Goal: Submit feedback/report problem

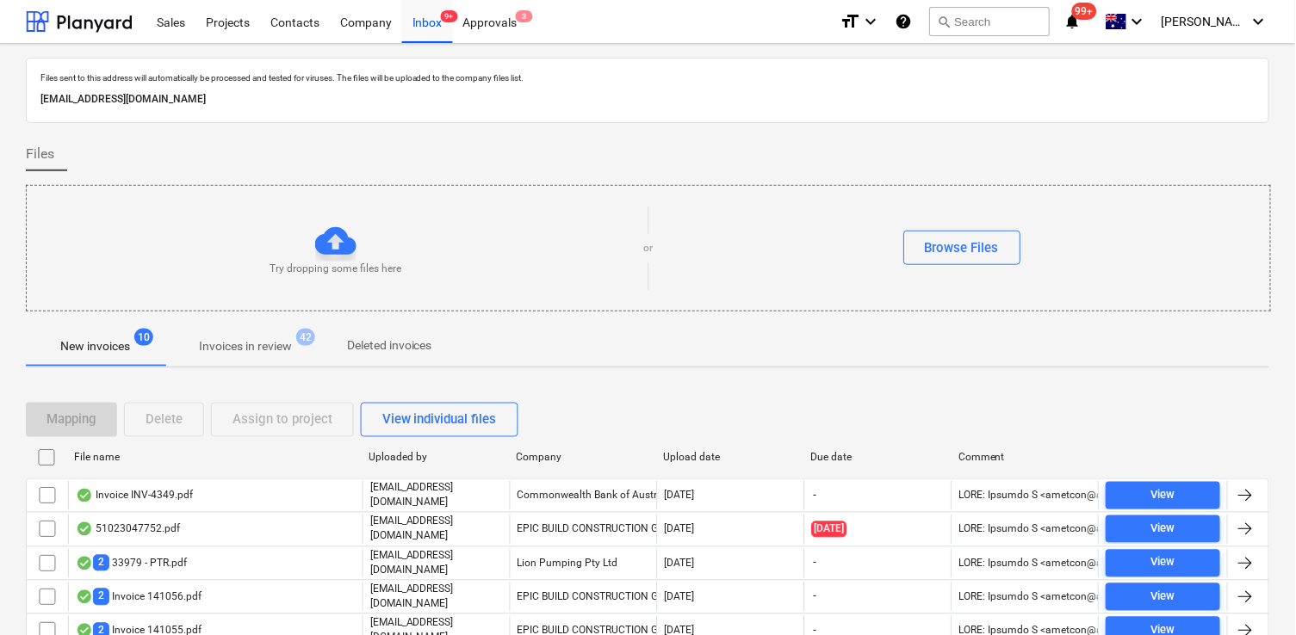
click at [488, 27] on div "Approvals 3" at bounding box center [490, 21] width 75 height 44
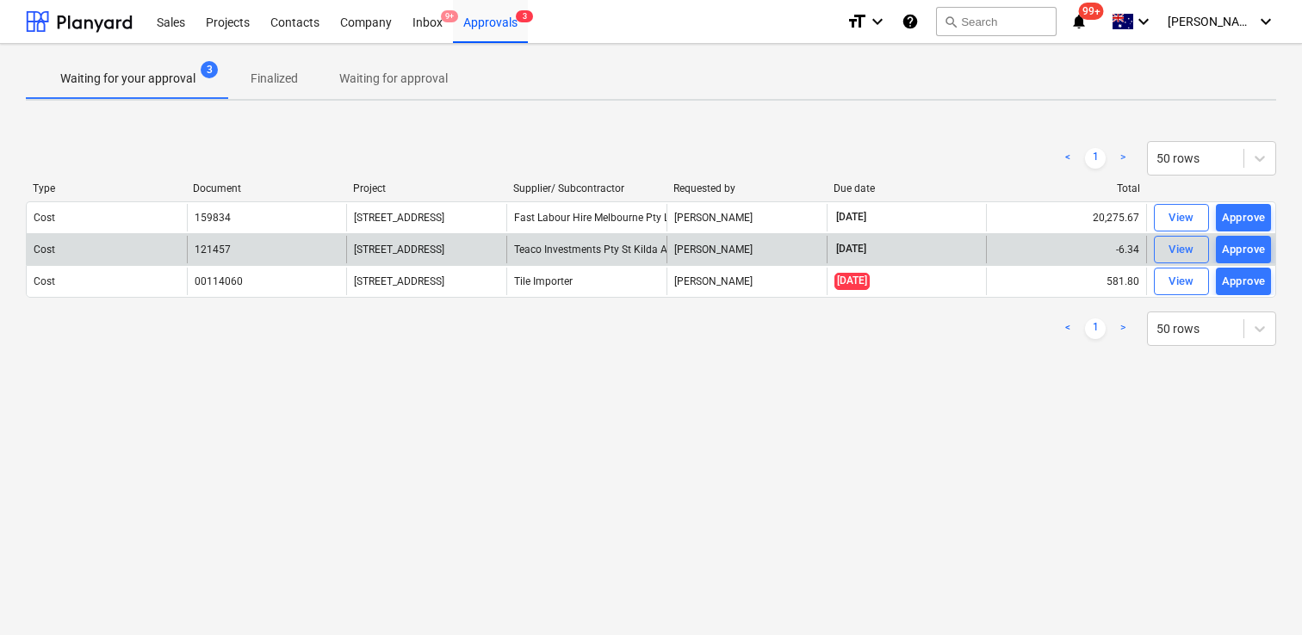
click at [350, 253] on div "[STREET_ADDRESS]" at bounding box center [426, 250] width 160 height 28
click at [42, 253] on div "Cost" at bounding box center [45, 250] width 22 height 12
click at [1159, 246] on button "View" at bounding box center [1181, 250] width 55 height 28
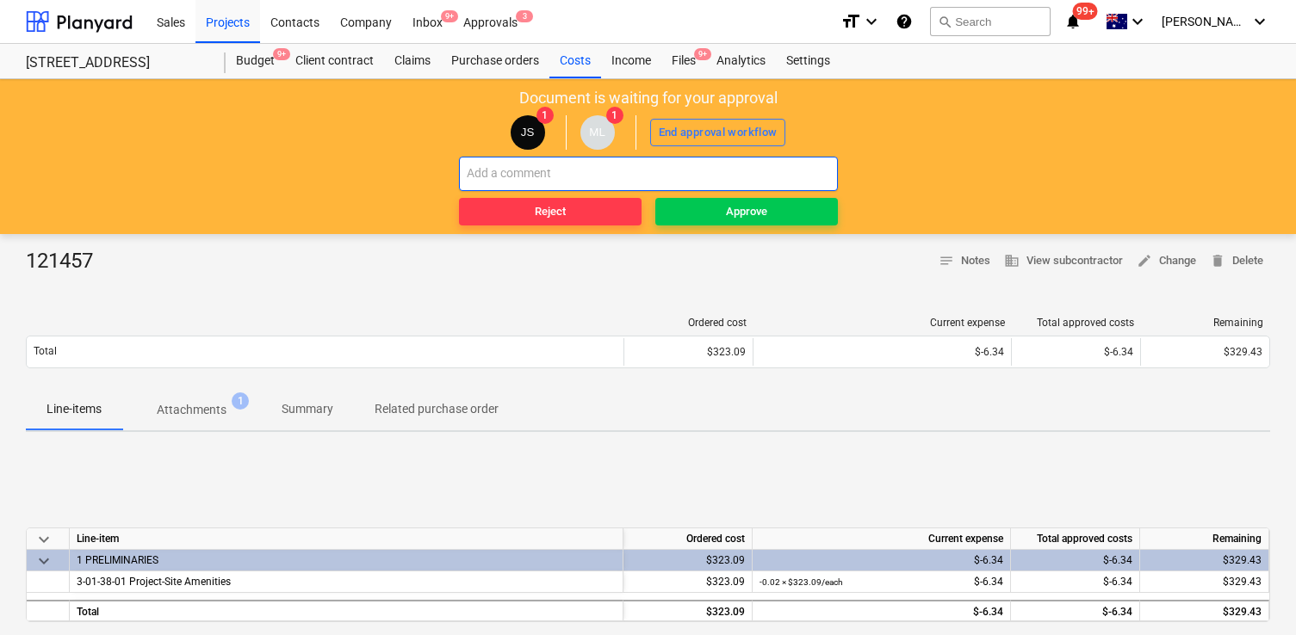
click at [642, 170] on input "text" at bounding box center [648, 174] width 379 height 34
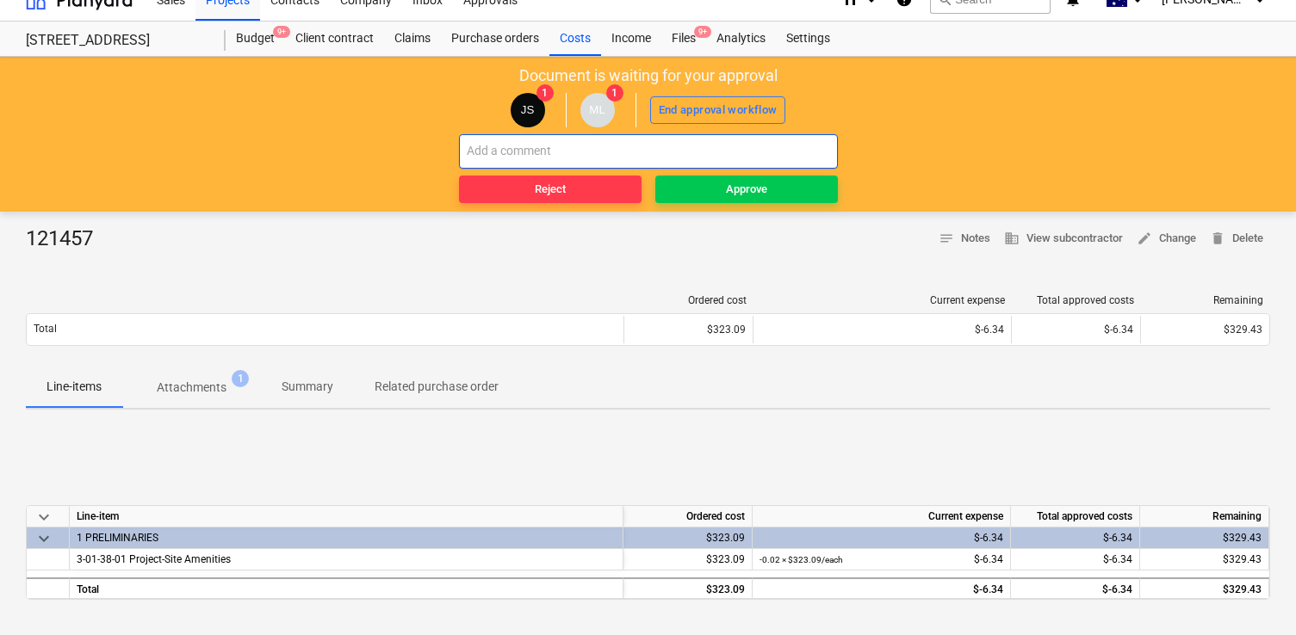
scroll to position [28, 0]
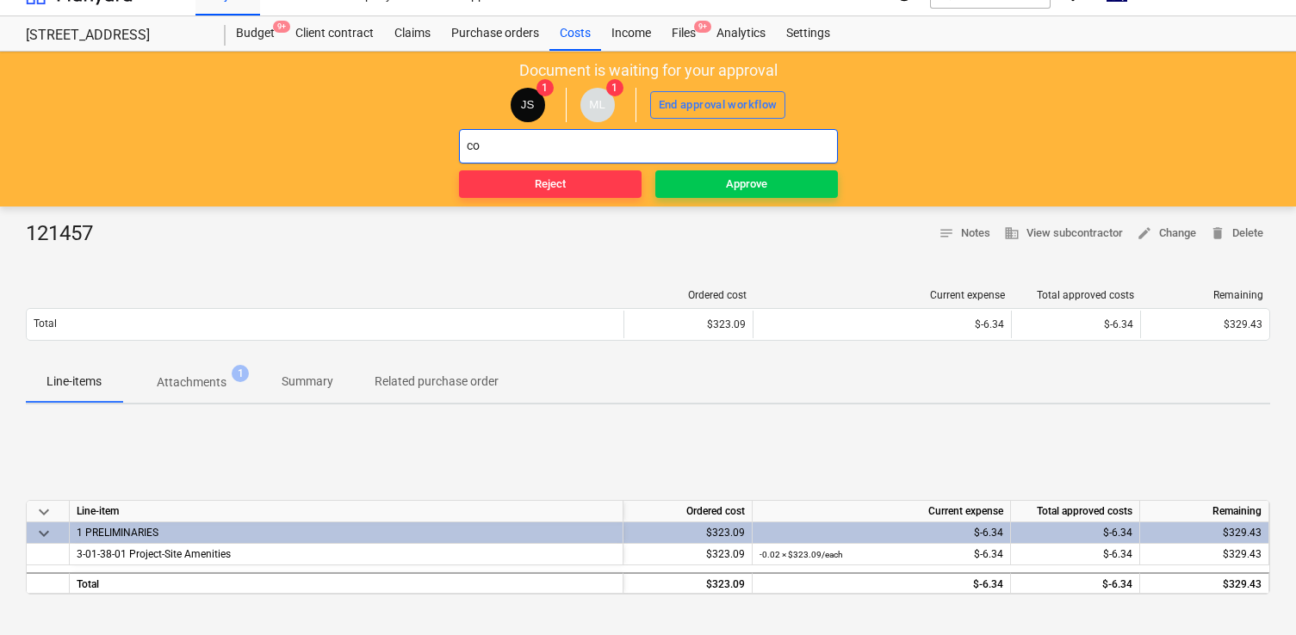
type input "c"
type input "approved costs incorrect"
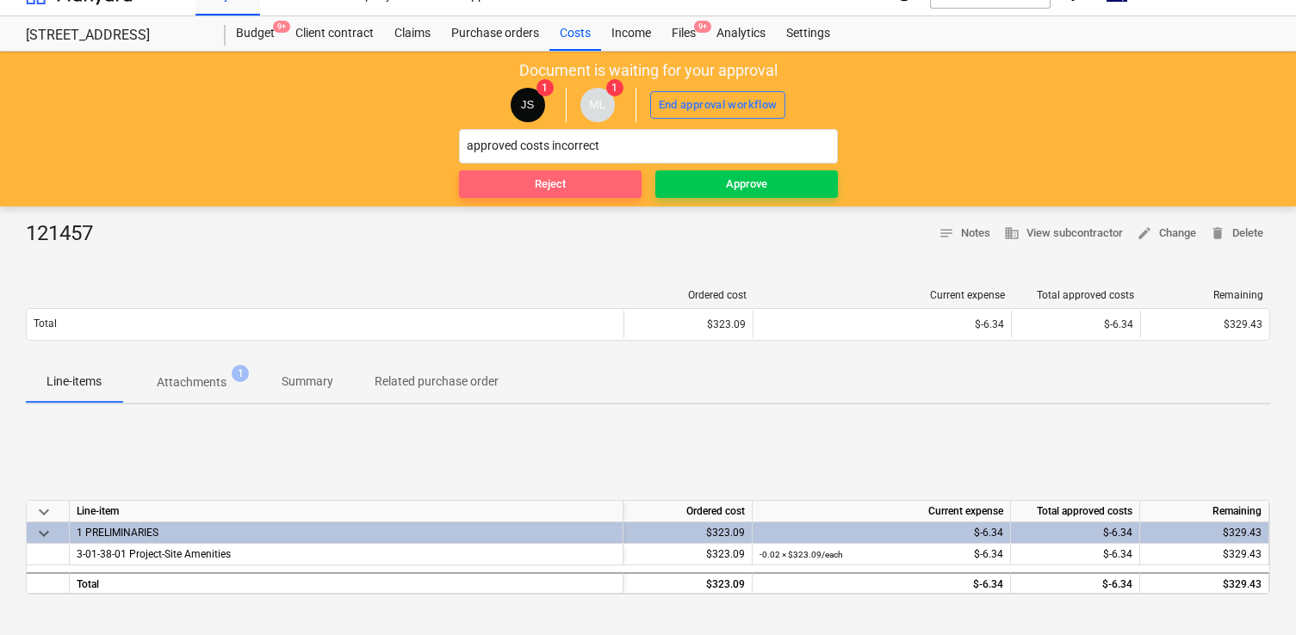
click at [547, 192] on div "Reject" at bounding box center [550, 185] width 31 height 20
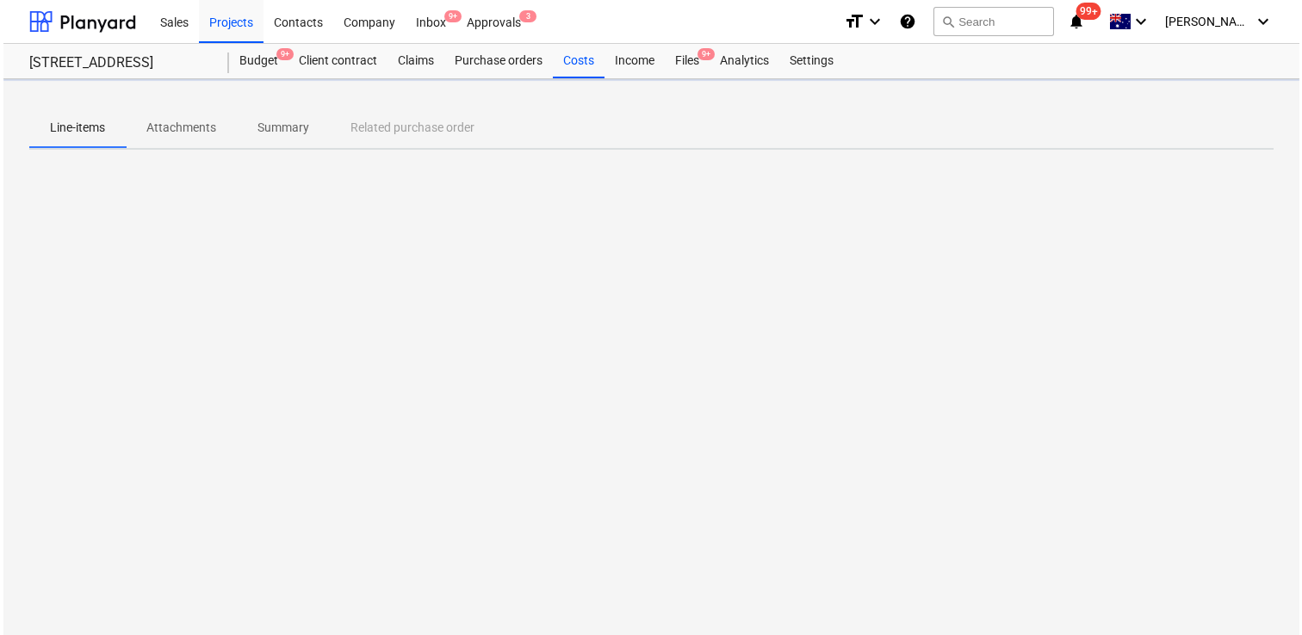
scroll to position [0, 0]
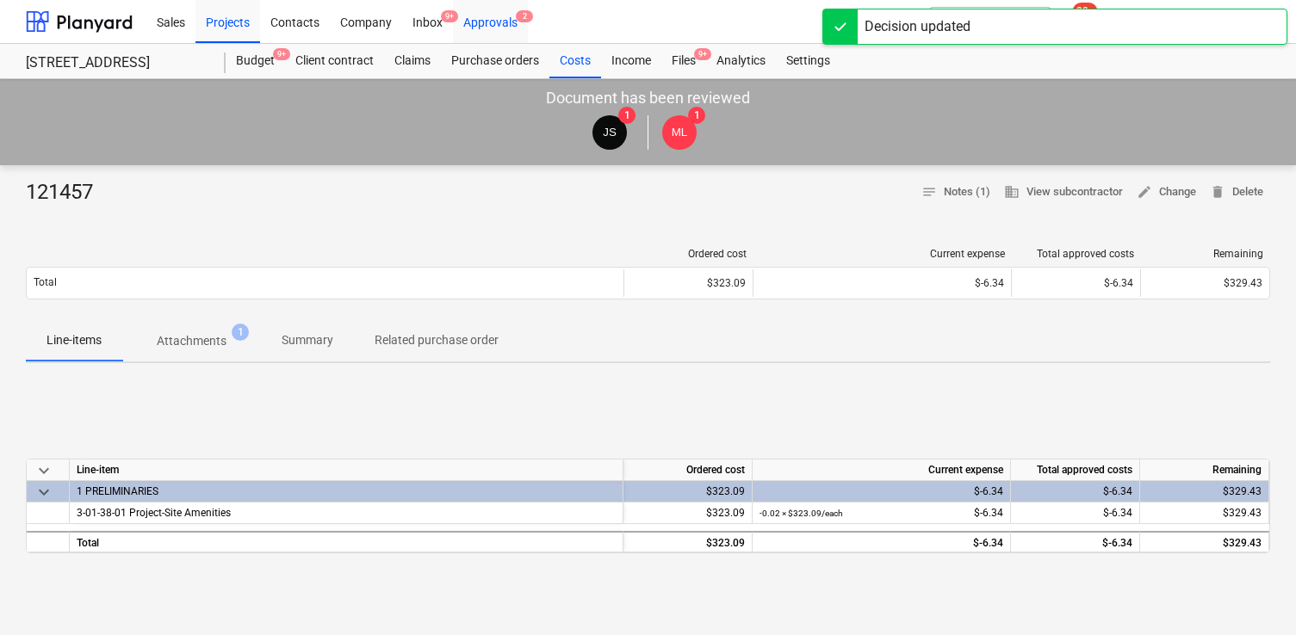
click at [479, 18] on div "Approvals 2" at bounding box center [490, 21] width 75 height 44
